Goal: Obtain resource: Obtain resource

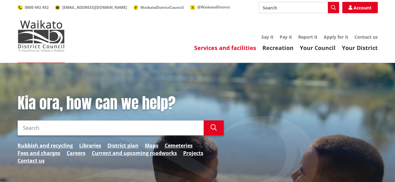
click at [227, 48] on link "Services and facilities" at bounding box center [225, 48] width 62 height 8
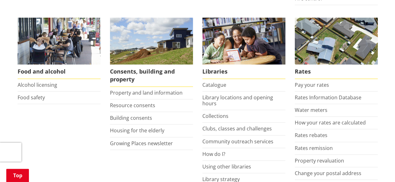
scroll to position [262, 0]
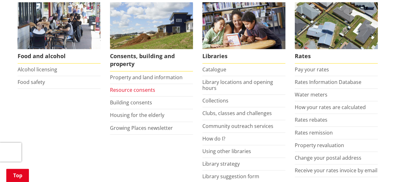
click at [143, 89] on link "Resource consents" at bounding box center [132, 89] width 45 height 7
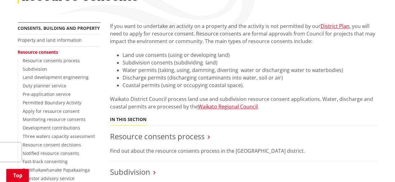
scroll to position [157, 0]
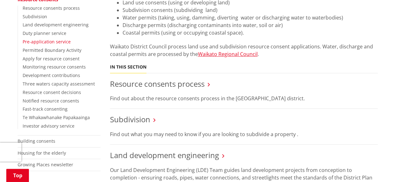
click at [44, 41] on link "Pre-application service" at bounding box center [47, 42] width 48 height 6
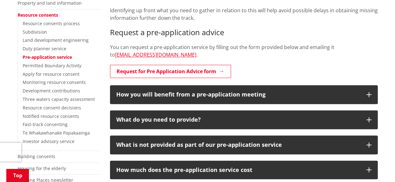
scroll to position [157, 0]
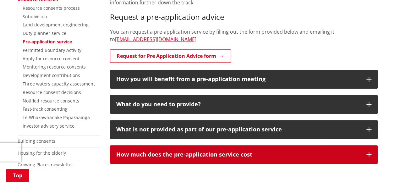
click at [368, 154] on icon "button" at bounding box center [369, 154] width 5 height 5
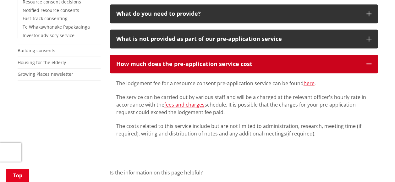
scroll to position [262, 0]
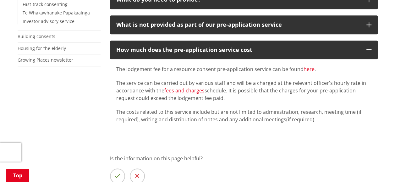
click at [306, 69] on link "here" at bounding box center [309, 69] width 11 height 7
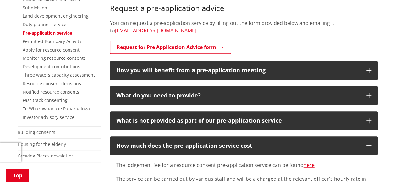
scroll to position [157, 0]
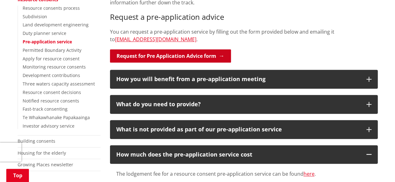
click at [181, 55] on link "Request for Pre Application Advice form" at bounding box center [170, 55] width 121 height 13
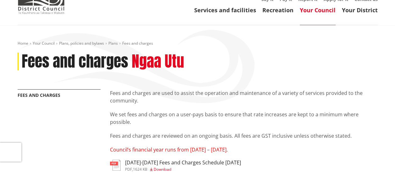
scroll to position [52, 0]
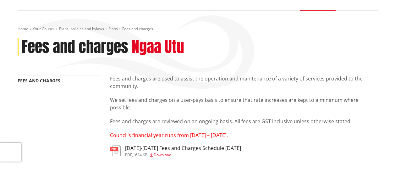
click at [166, 155] on span "Download" at bounding box center [163, 154] width 18 height 5
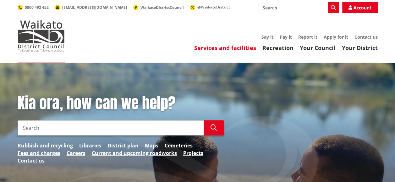
click at [224, 48] on link "Services and facilities" at bounding box center [225, 48] width 62 height 8
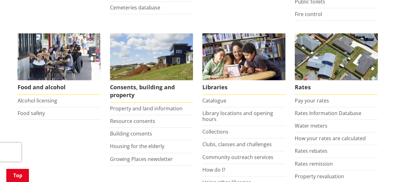
scroll to position [262, 0]
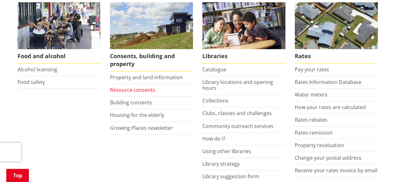
click at [135, 89] on link "Resource consents" at bounding box center [132, 89] width 45 height 7
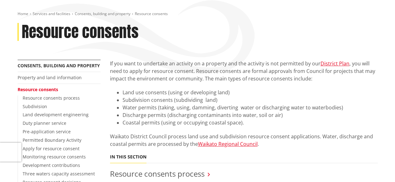
scroll to position [52, 0]
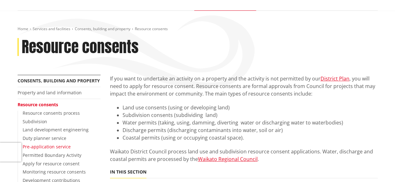
click at [61, 147] on link "Pre-application service" at bounding box center [47, 147] width 48 height 6
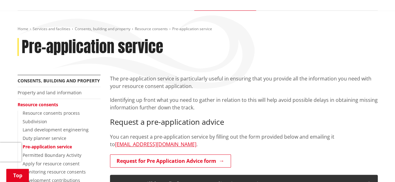
scroll to position [105, 0]
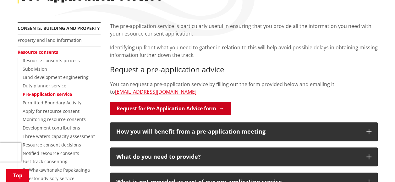
click at [197, 109] on link "Request for Pre Application Advice form" at bounding box center [170, 108] width 121 height 13
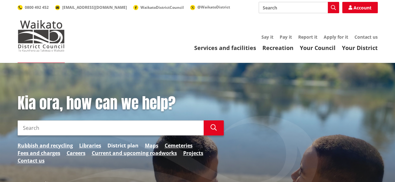
click at [131, 146] on link "District plan" at bounding box center [123, 146] width 31 height 8
click at [23, 126] on input "Search" at bounding box center [111, 127] width 186 height 15
click at [115, 145] on link "District plan" at bounding box center [123, 146] width 31 height 8
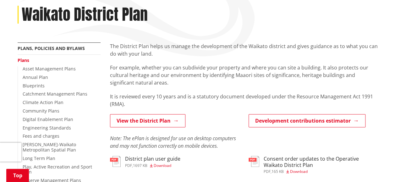
scroll to position [105, 0]
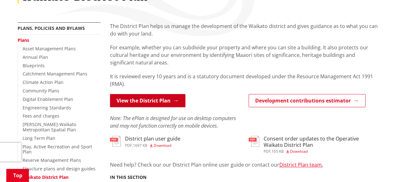
click at [154, 101] on link "View the District Plan" at bounding box center [147, 100] width 75 height 13
